Goal: Find specific page/section: Find specific page/section

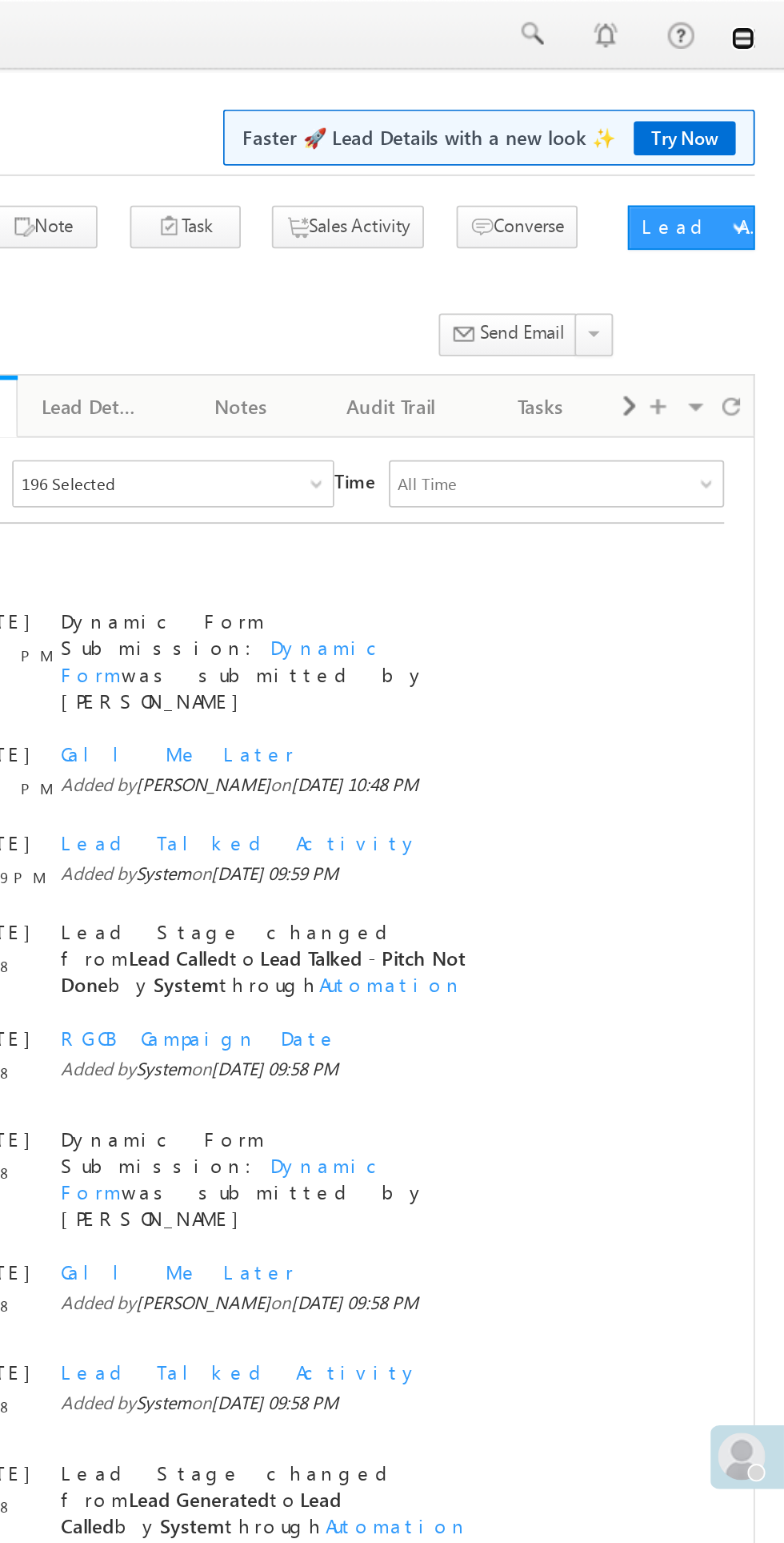
click at [762, 15] on link at bounding box center [761, 20] width 12 height 12
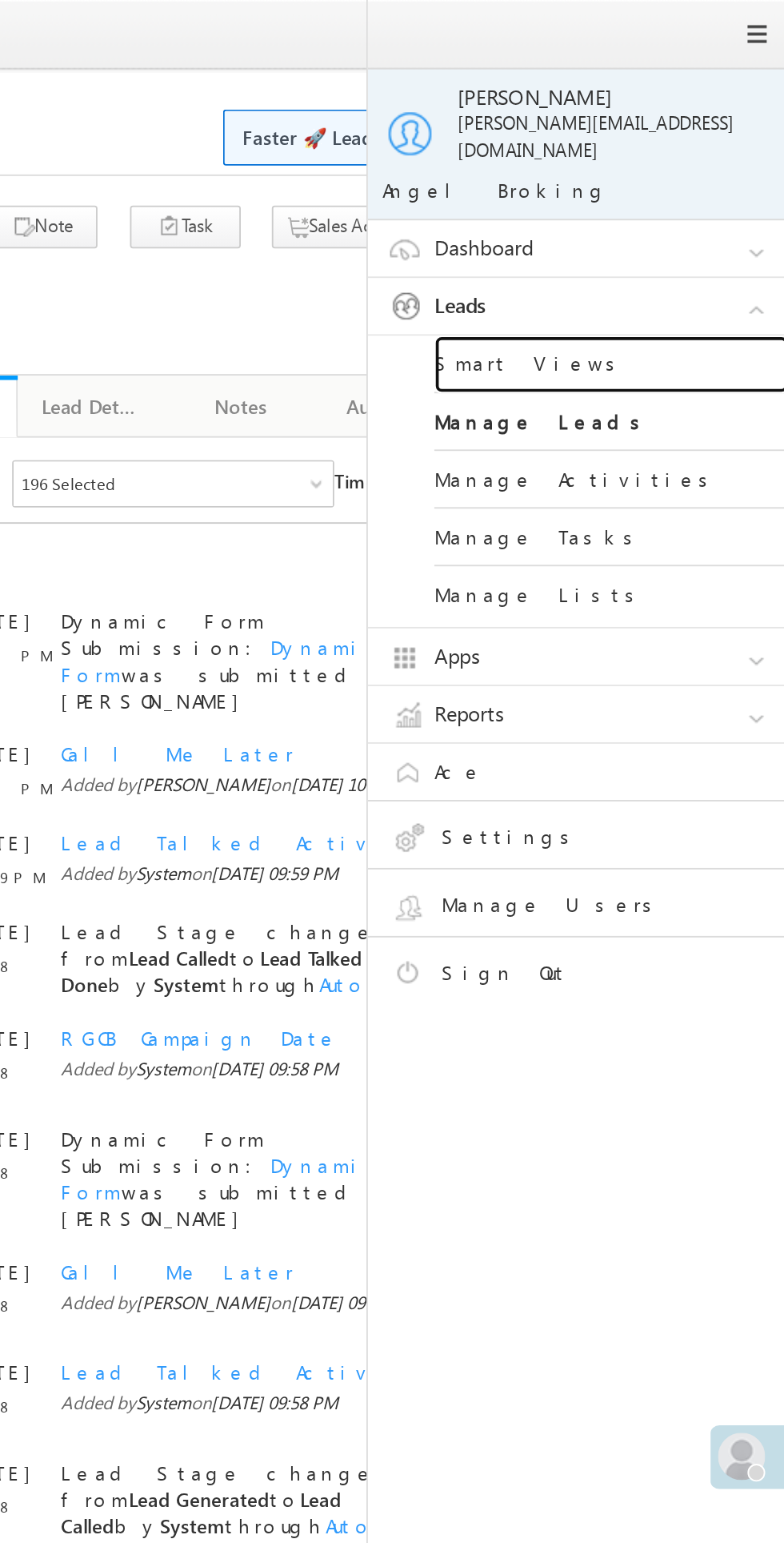
click at [644, 181] on link "Smart Views" at bounding box center [691, 197] width 192 height 31
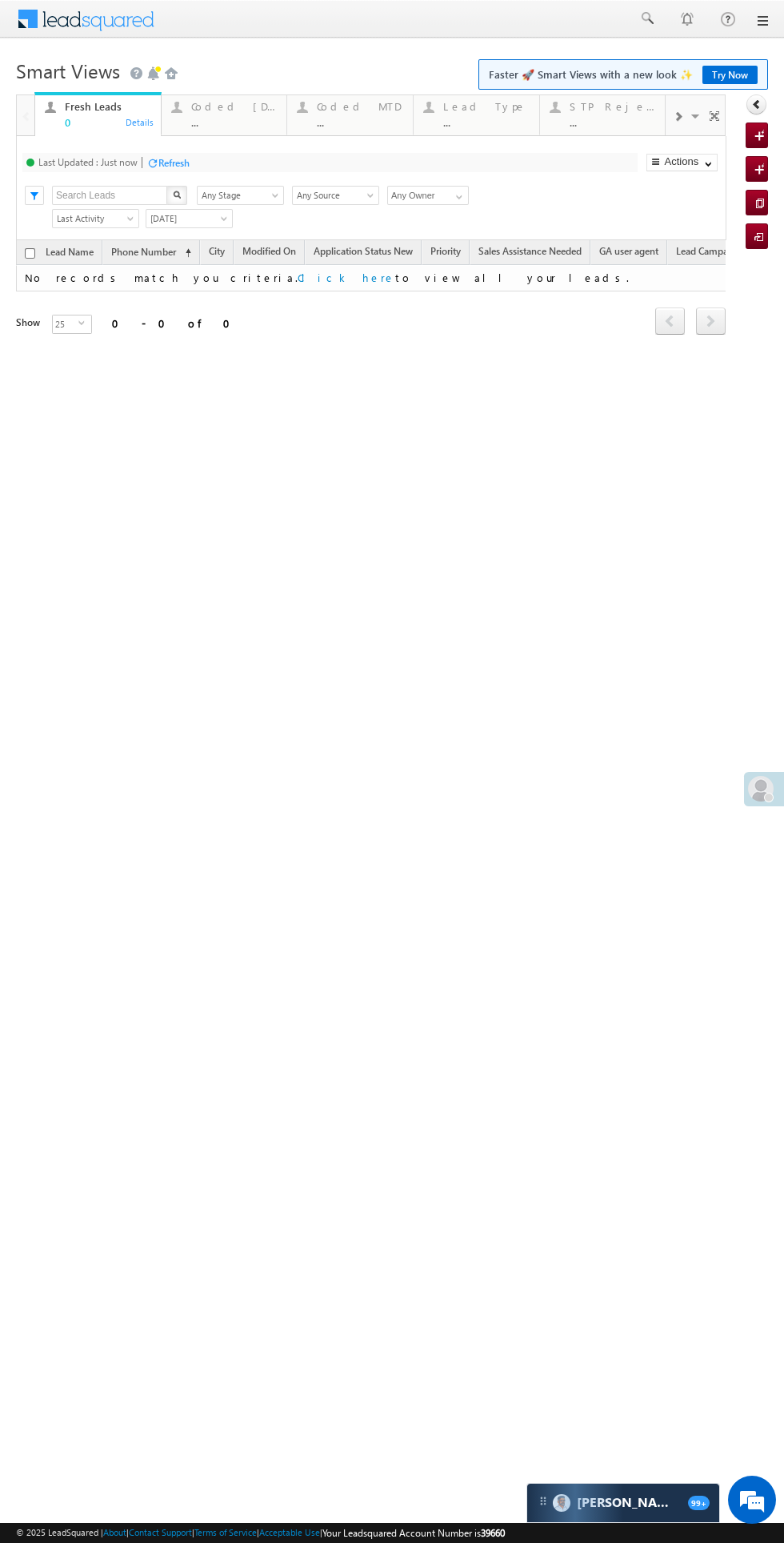
click at [221, 112] on div "Coded [DATE]" at bounding box center [234, 105] width 86 height 12
